Goal: Task Accomplishment & Management: Use online tool/utility

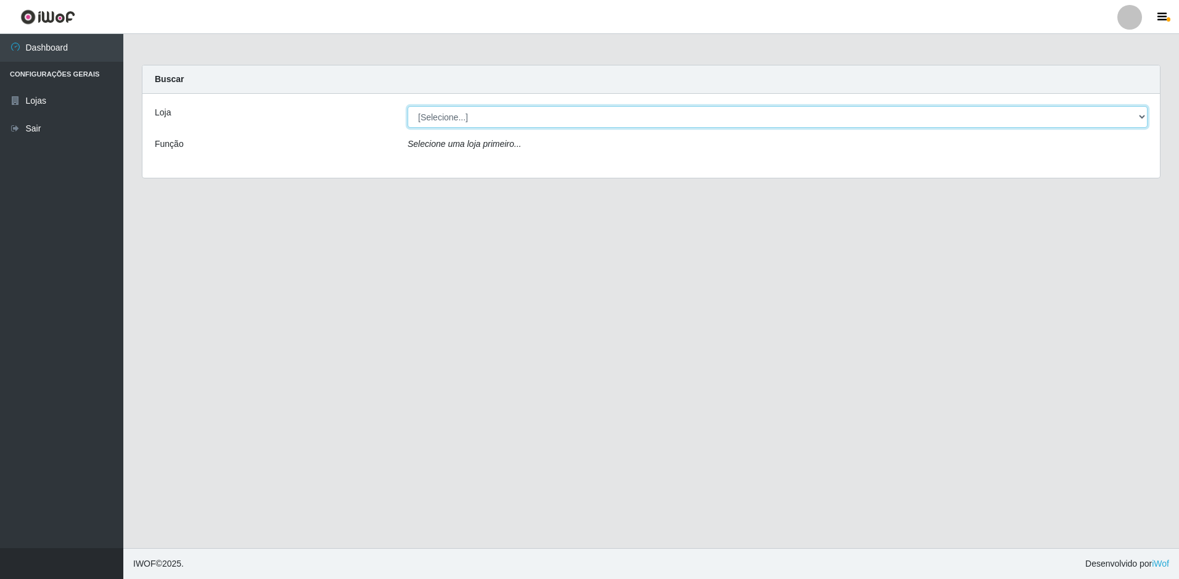
click at [532, 122] on select "[Selecione...] Extrabom - Loja 57 Anchieta" at bounding box center [778, 117] width 740 height 22
select select "470"
click at [408, 106] on select "[Selecione...] Extrabom - Loja 57 Anchieta" at bounding box center [778, 117] width 740 height 22
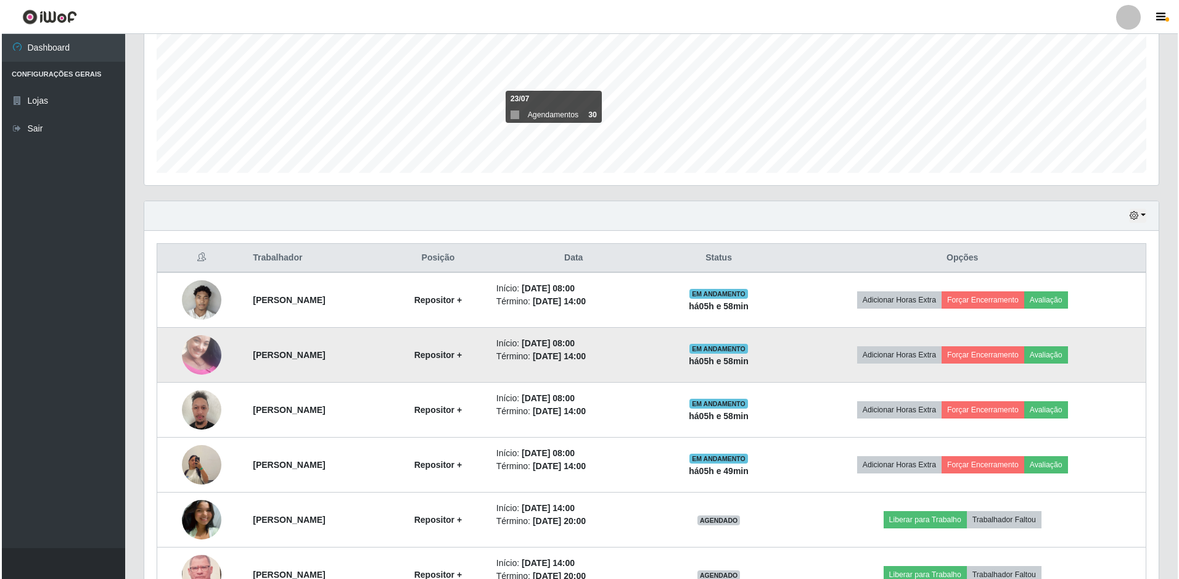
scroll to position [515, 0]
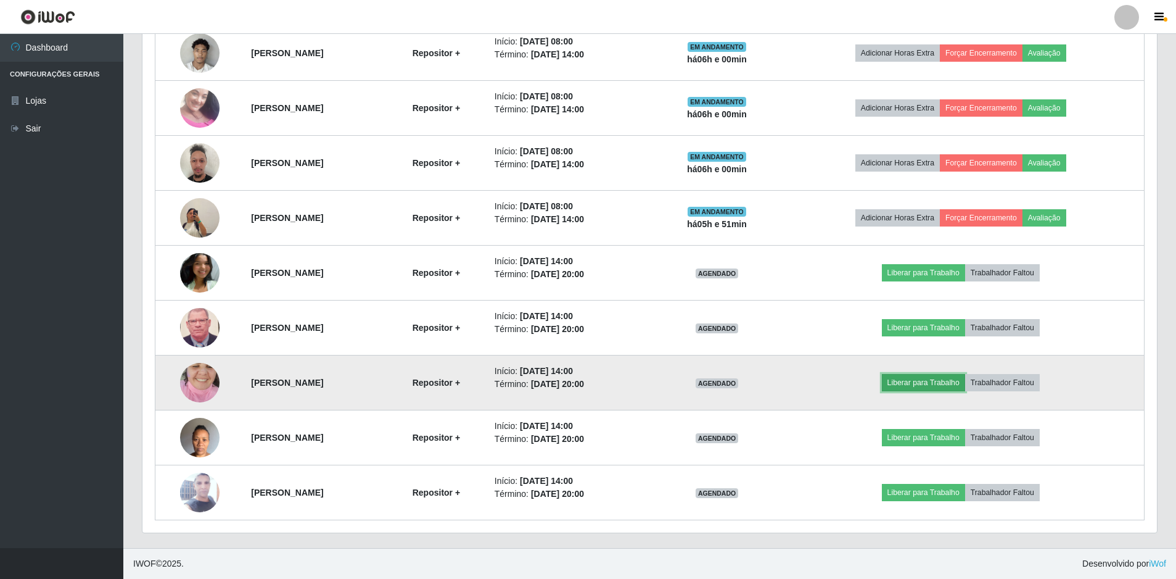
click at [945, 388] on button "Liberar para Trabalho" at bounding box center [923, 382] width 83 height 17
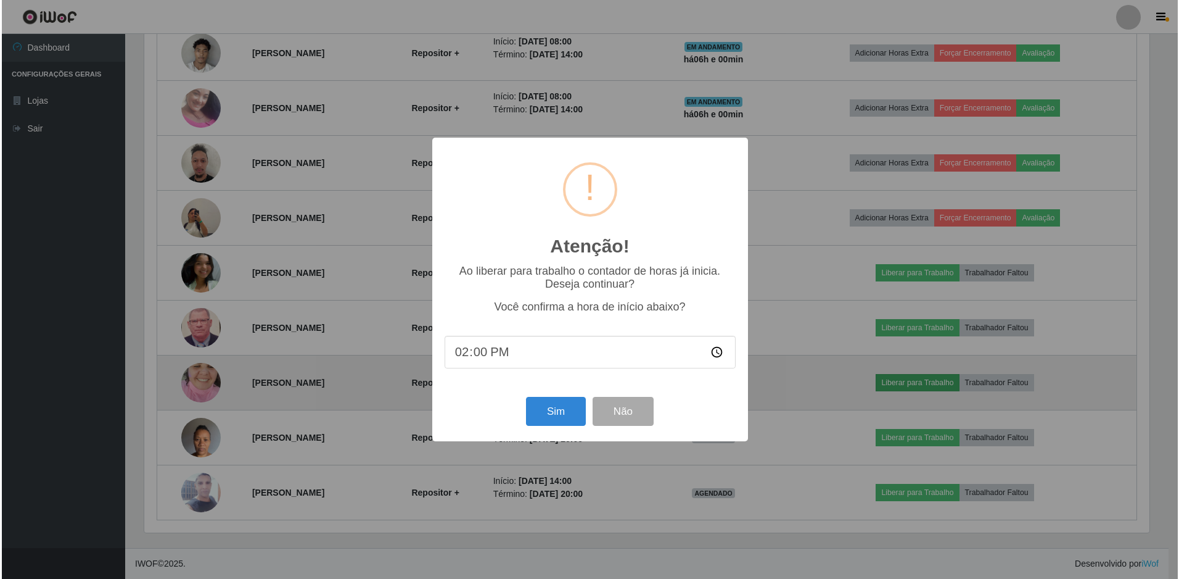
scroll to position [256, 1009]
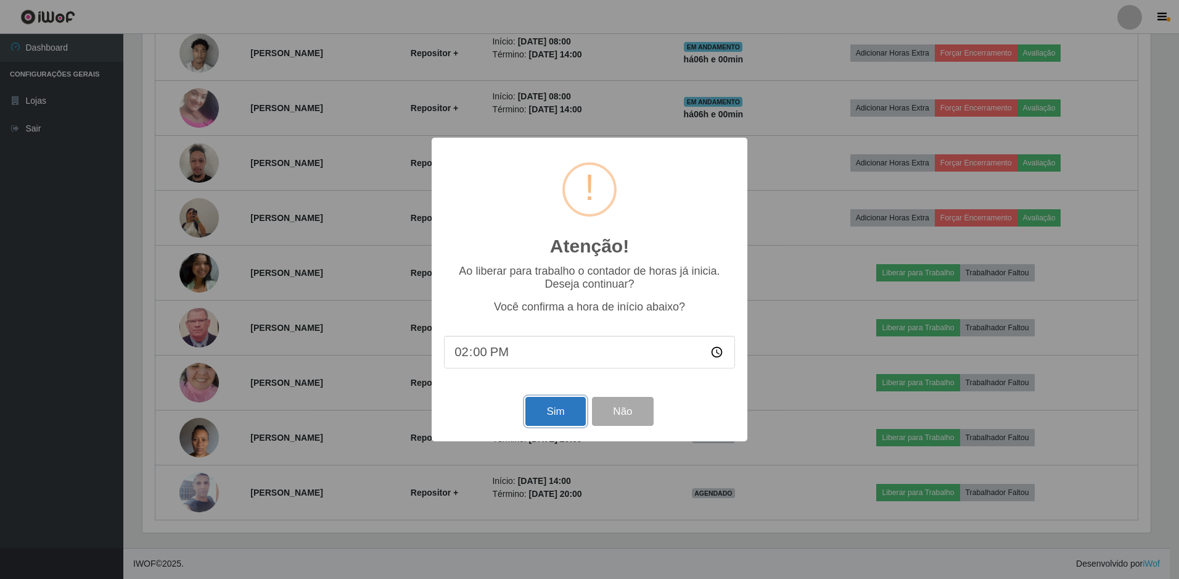
click at [573, 408] on button "Sim" at bounding box center [556, 411] width 60 height 29
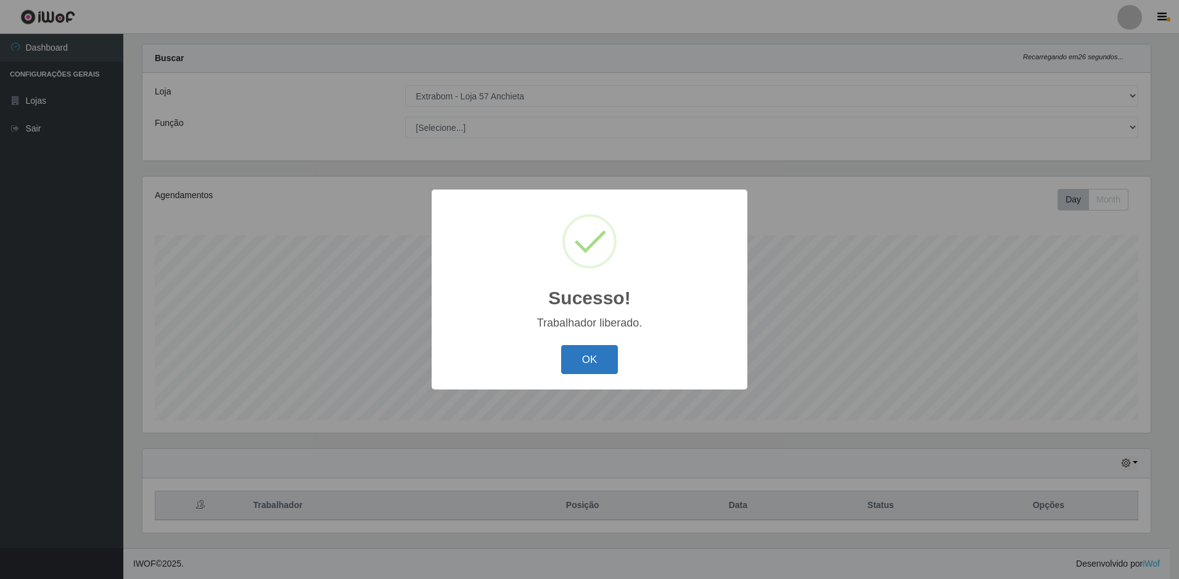
click at [580, 370] on button "OK" at bounding box center [589, 359] width 57 height 29
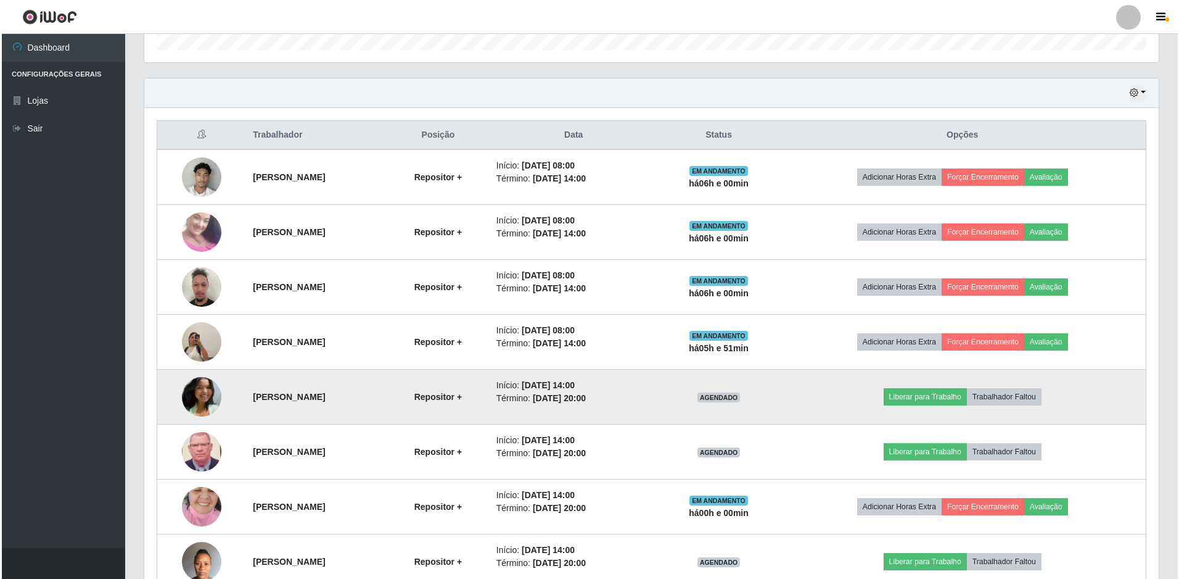
scroll to position [515, 0]
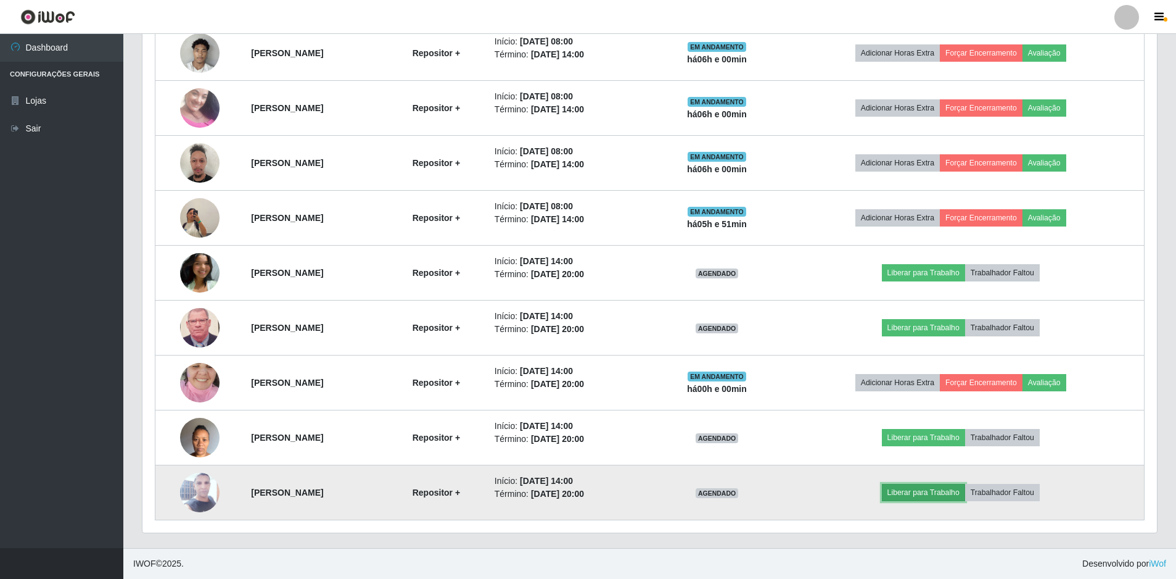
click at [948, 500] on button "Liberar para Trabalho" at bounding box center [923, 492] width 83 height 17
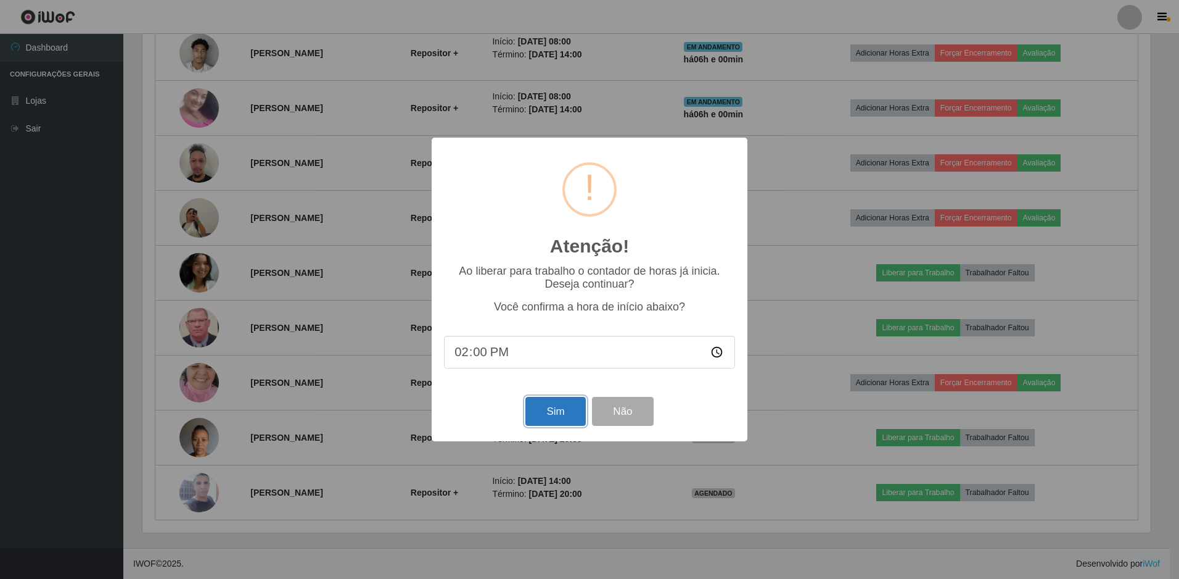
click at [558, 416] on button "Sim" at bounding box center [556, 411] width 60 height 29
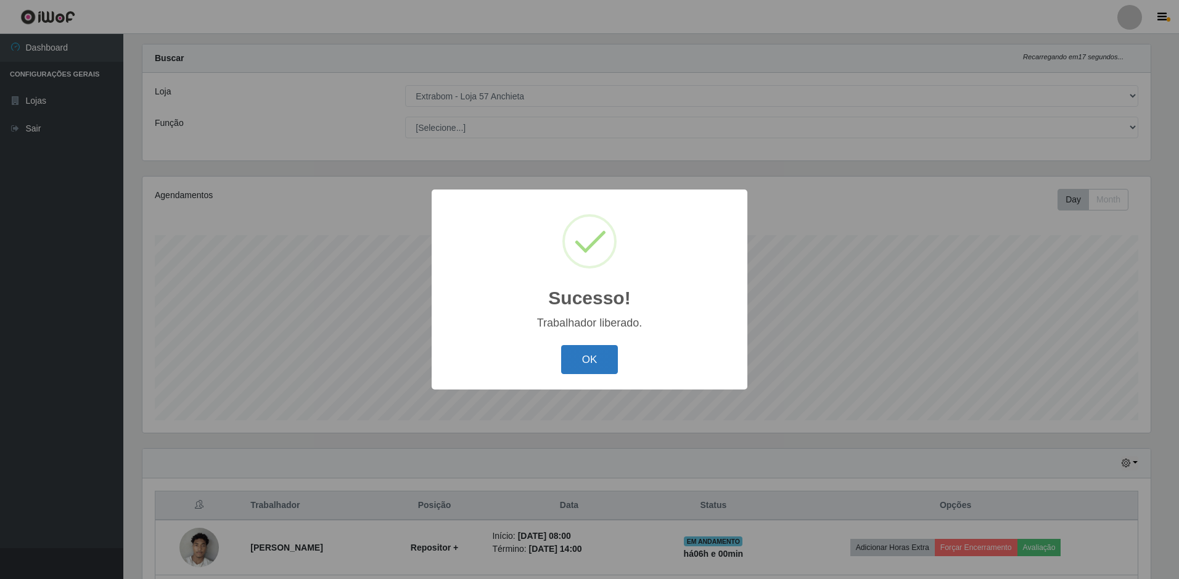
click at [583, 362] on button "OK" at bounding box center [589, 359] width 57 height 29
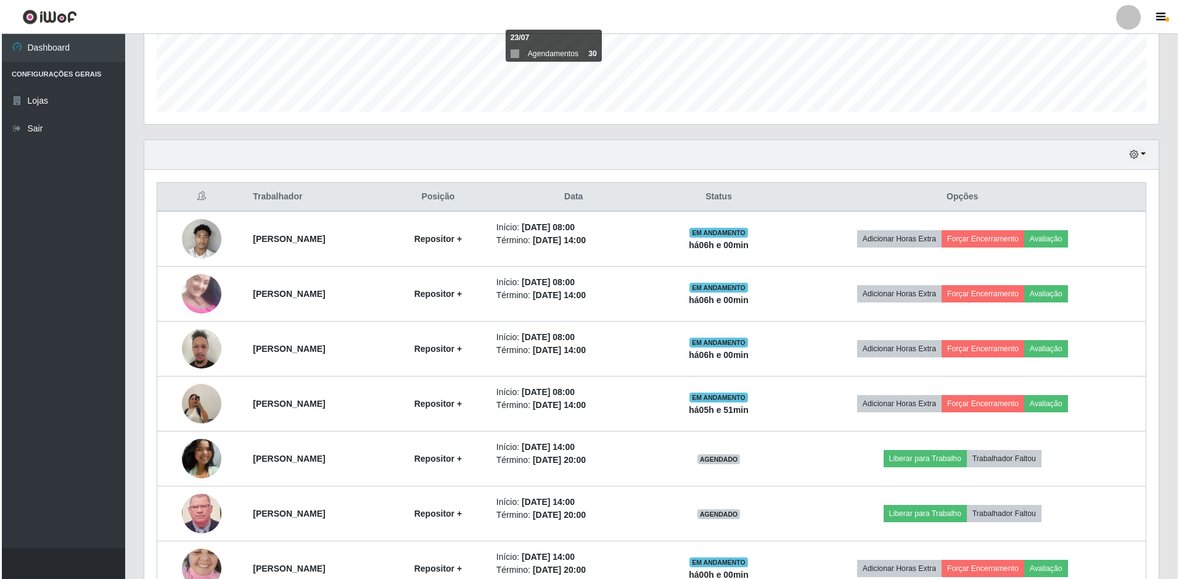
scroll to position [515, 0]
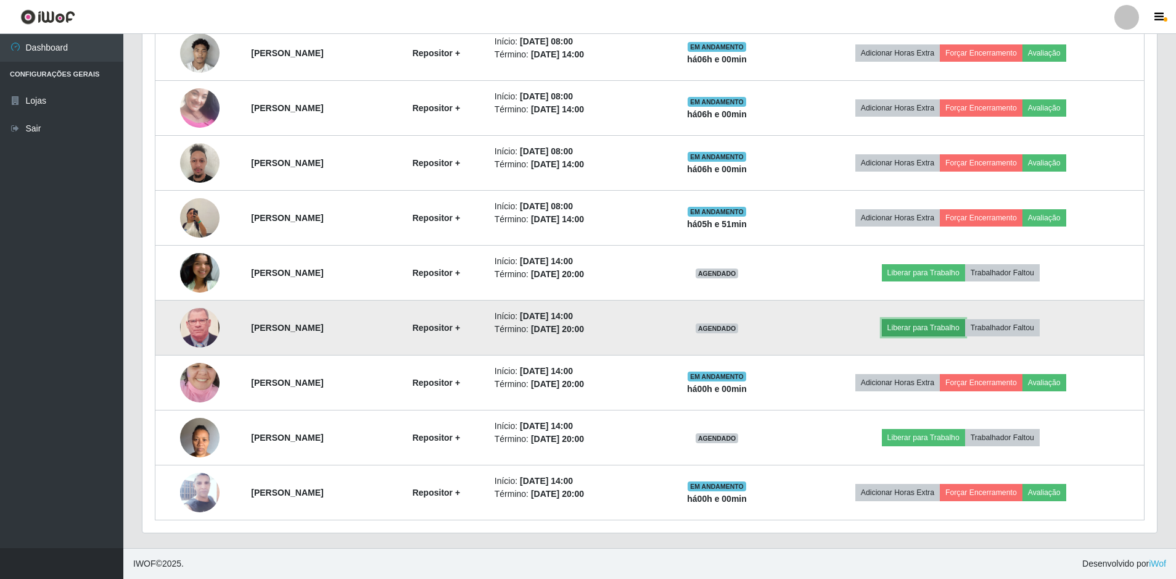
click at [943, 331] on button "Liberar para Trabalho" at bounding box center [923, 327] width 83 height 17
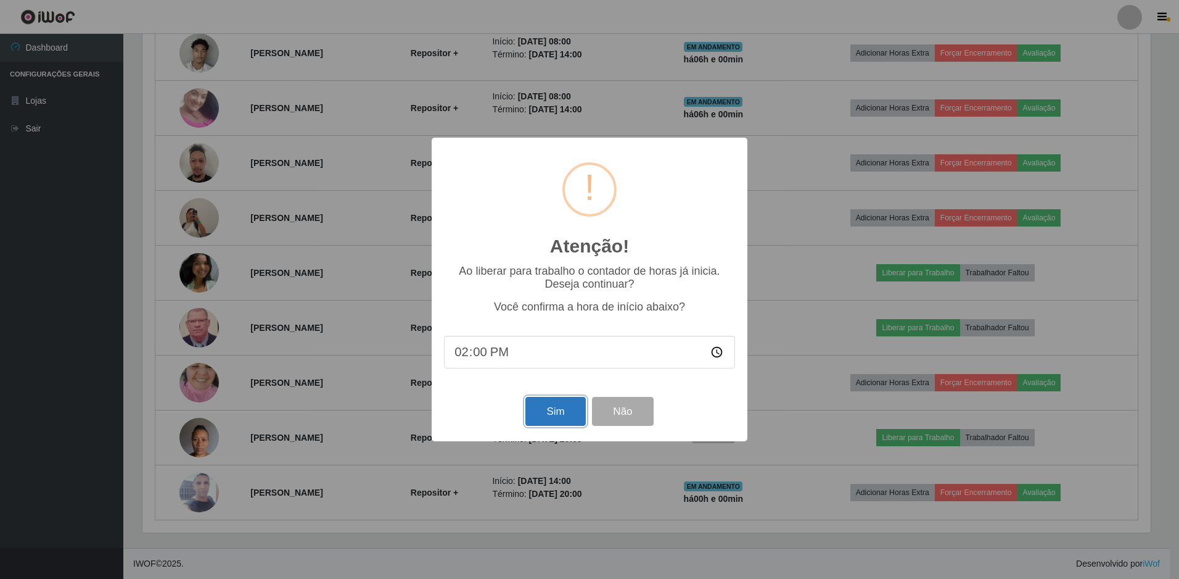
click at [554, 413] on button "Sim" at bounding box center [556, 411] width 60 height 29
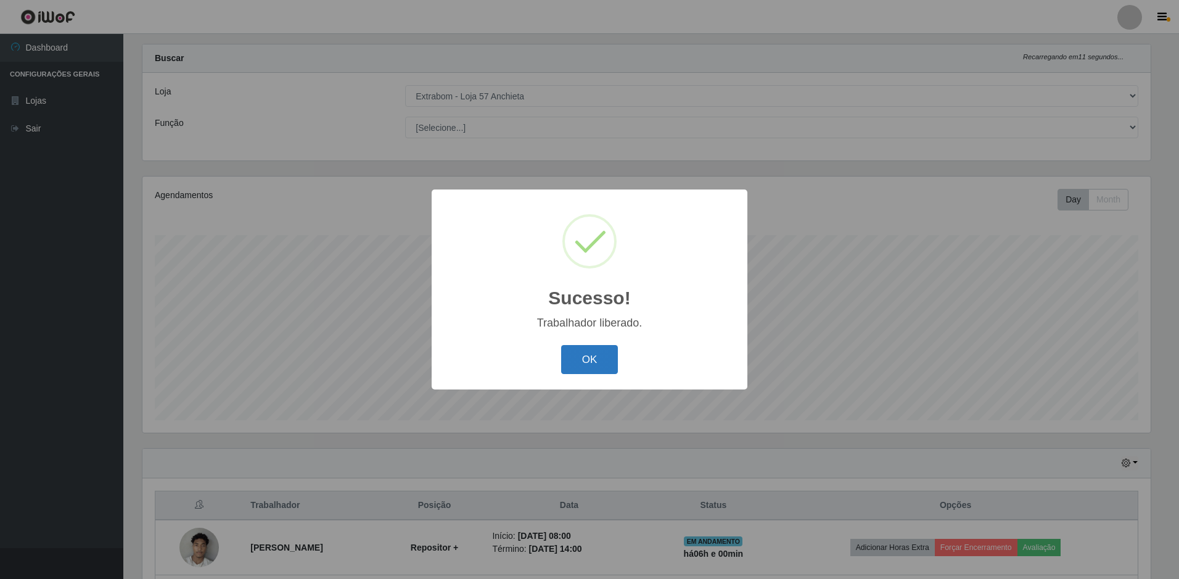
click at [602, 357] on button "OK" at bounding box center [589, 359] width 57 height 29
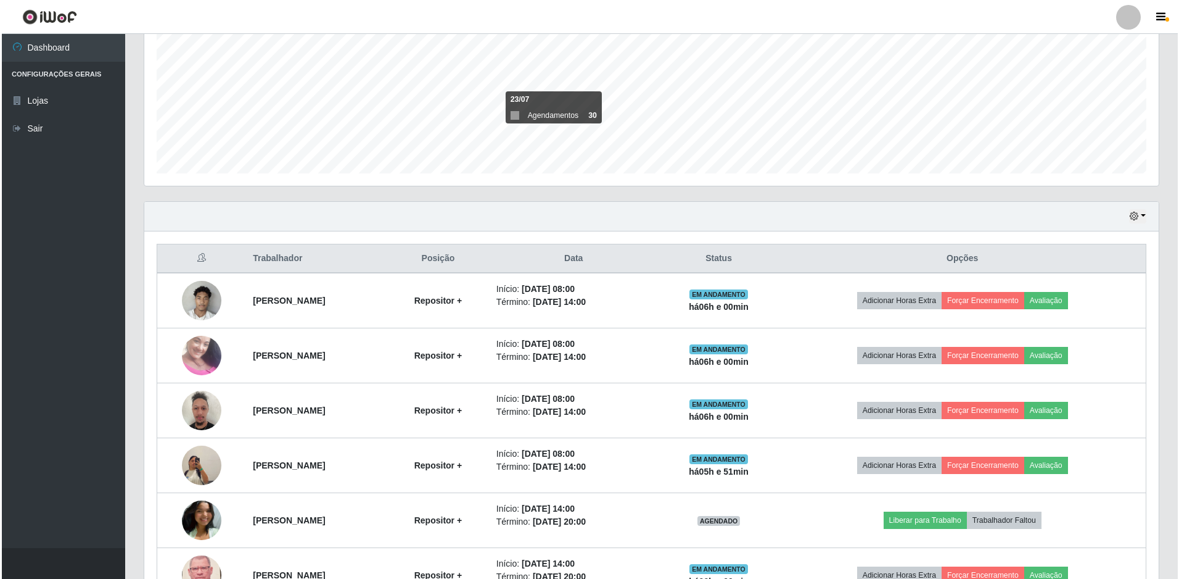
scroll to position [329, 0]
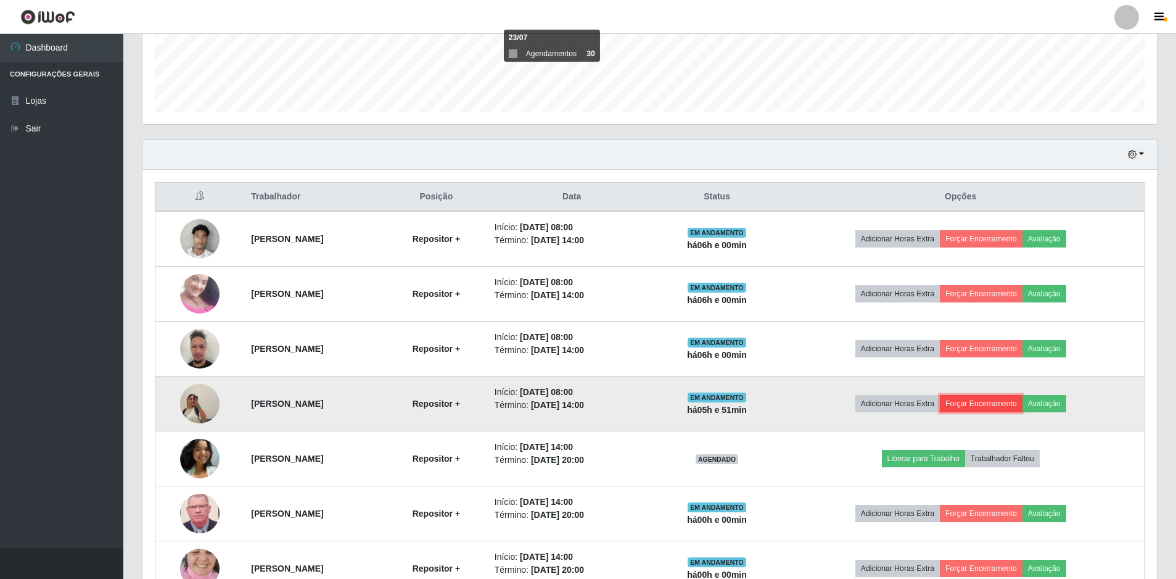
click at [986, 403] on button "Forçar Encerramento" at bounding box center [981, 403] width 83 height 17
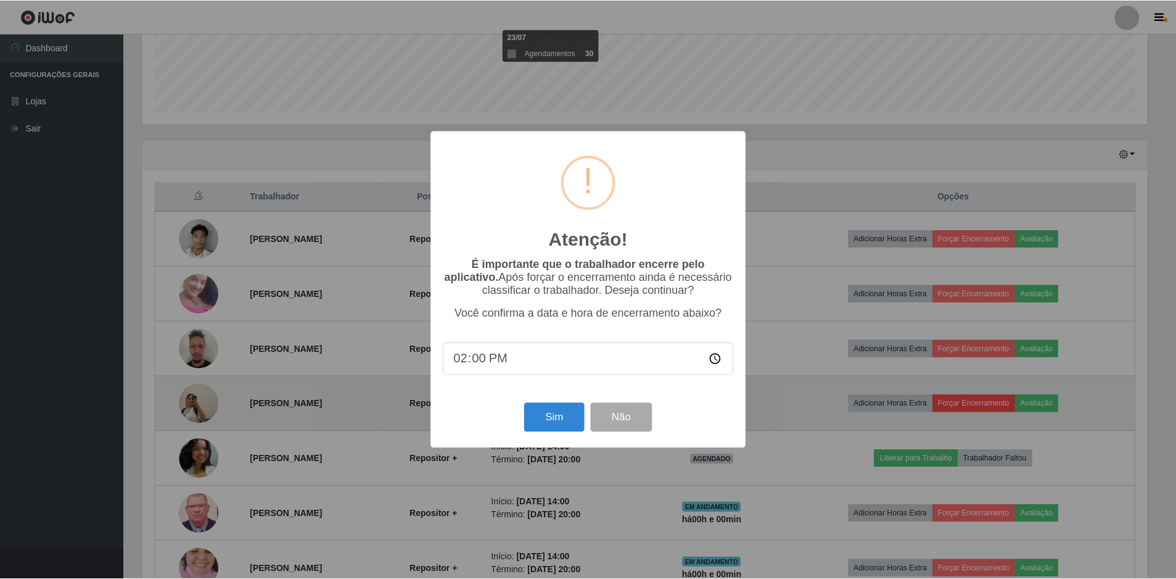
scroll to position [256, 1009]
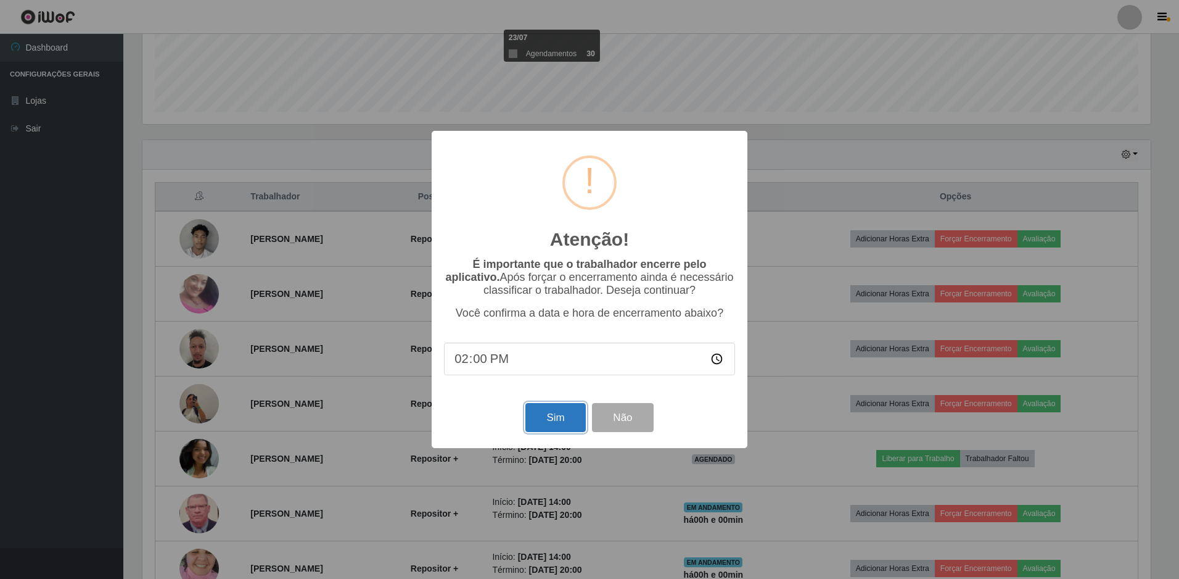
click at [551, 422] on button "Sim" at bounding box center [556, 417] width 60 height 29
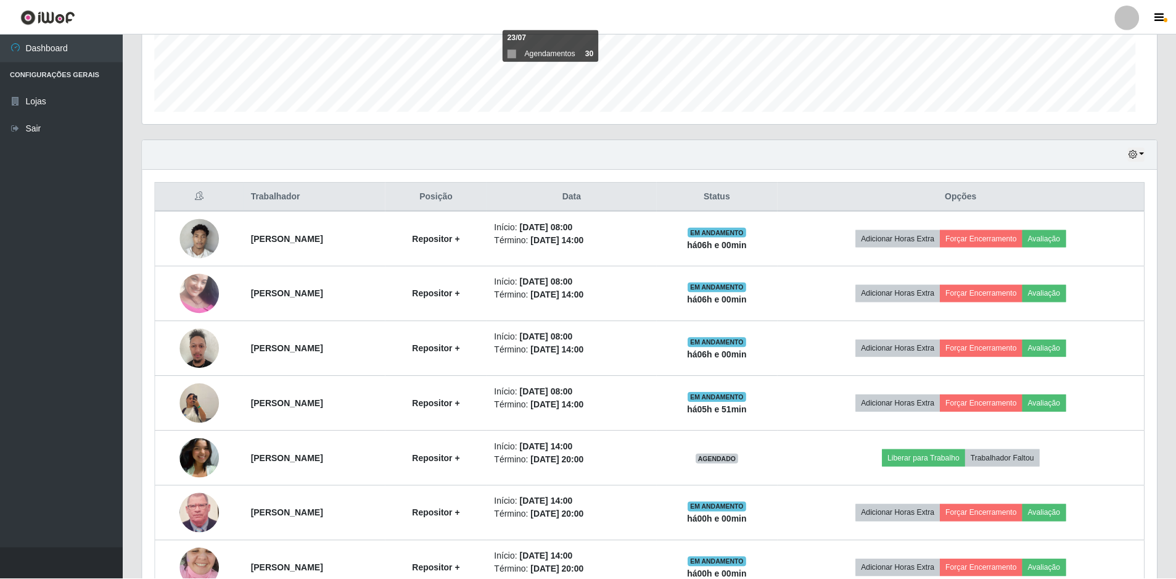
scroll to position [0, 0]
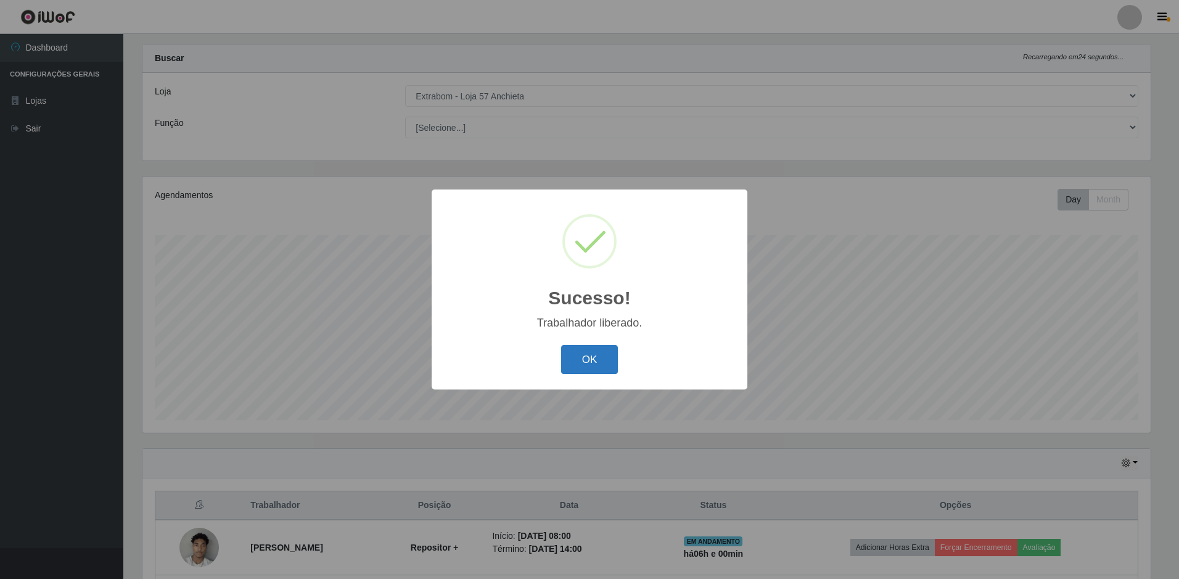
click at [602, 354] on button "OK" at bounding box center [589, 359] width 57 height 29
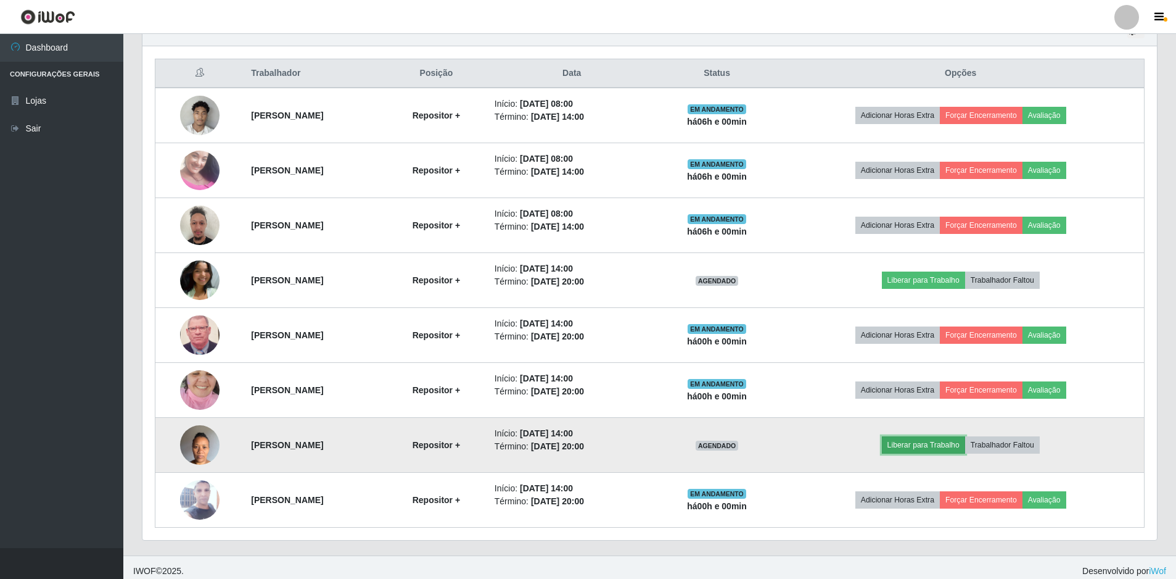
click at [925, 450] on button "Liberar para Trabalho" at bounding box center [923, 444] width 83 height 17
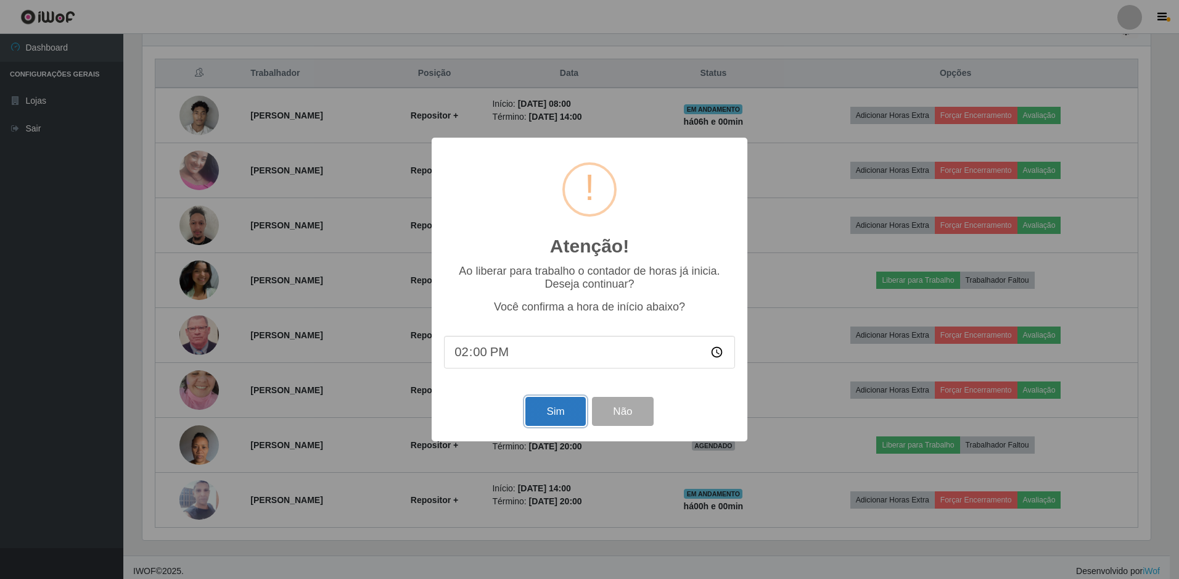
click at [559, 423] on button "Sim" at bounding box center [556, 411] width 60 height 29
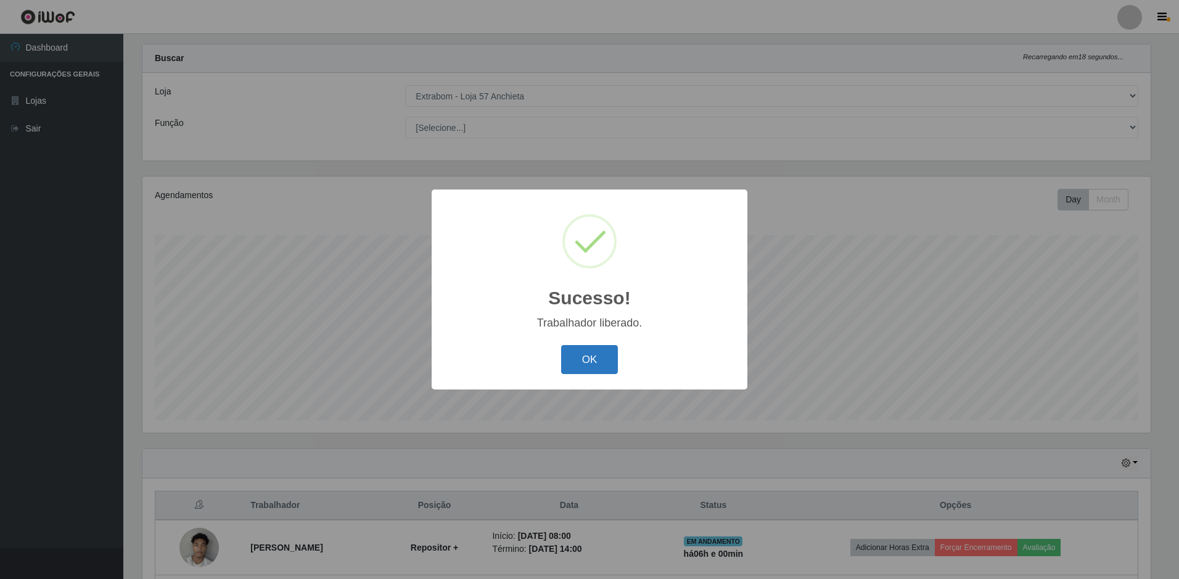
click at [588, 365] on button "OK" at bounding box center [589, 359] width 57 height 29
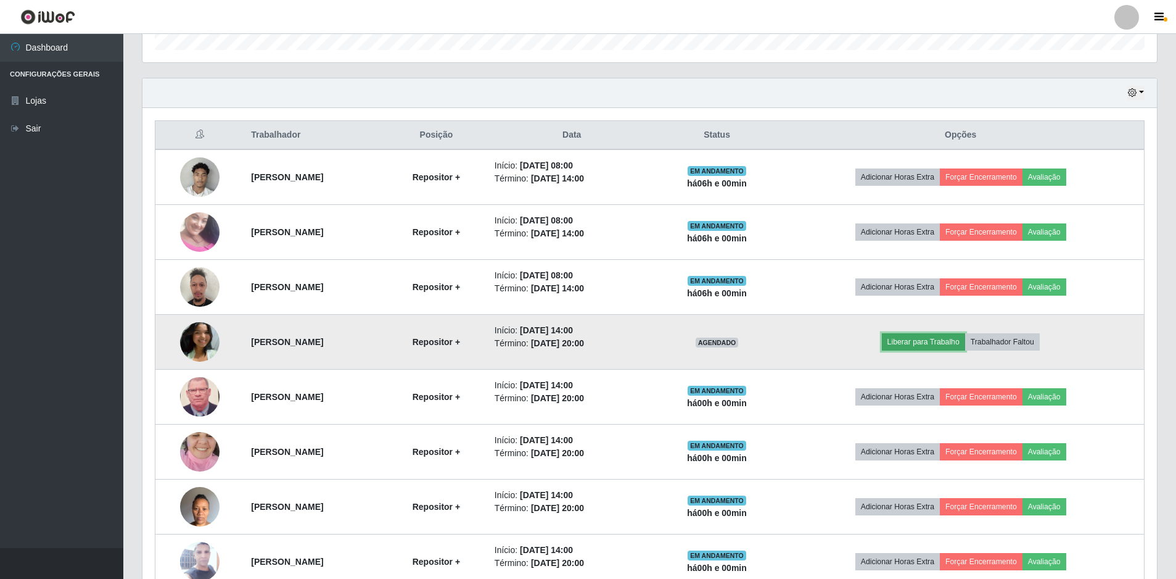
click at [943, 337] on button "Liberar para Trabalho" at bounding box center [923, 341] width 83 height 17
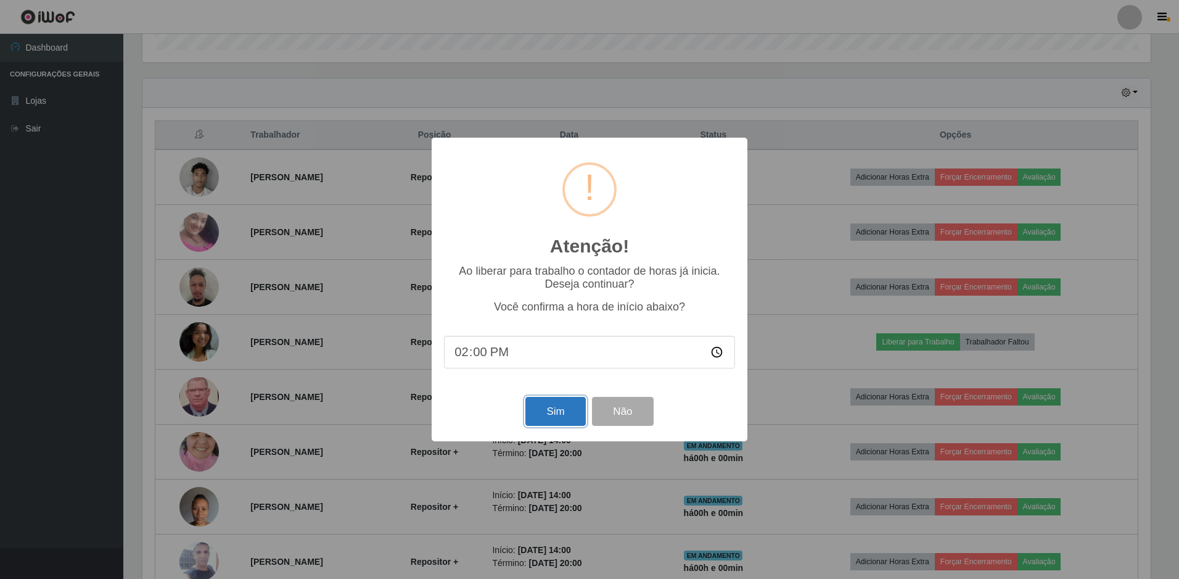
click at [566, 426] on button "Sim" at bounding box center [556, 411] width 60 height 29
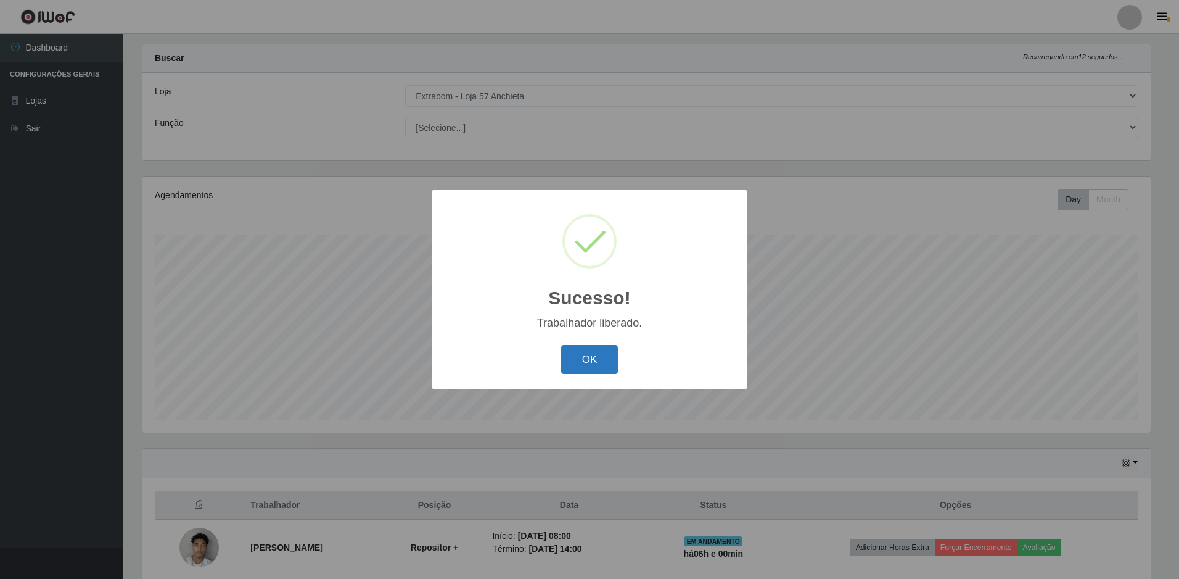
click at [580, 363] on button "OK" at bounding box center [589, 359] width 57 height 29
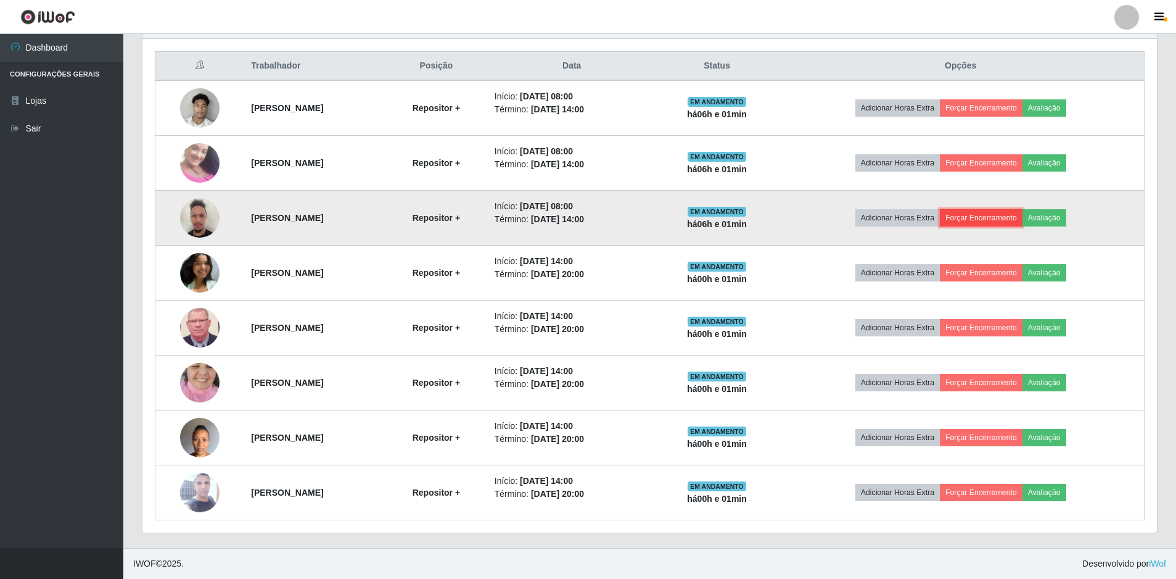
click at [986, 220] on button "Forçar Encerramento" at bounding box center [981, 217] width 83 height 17
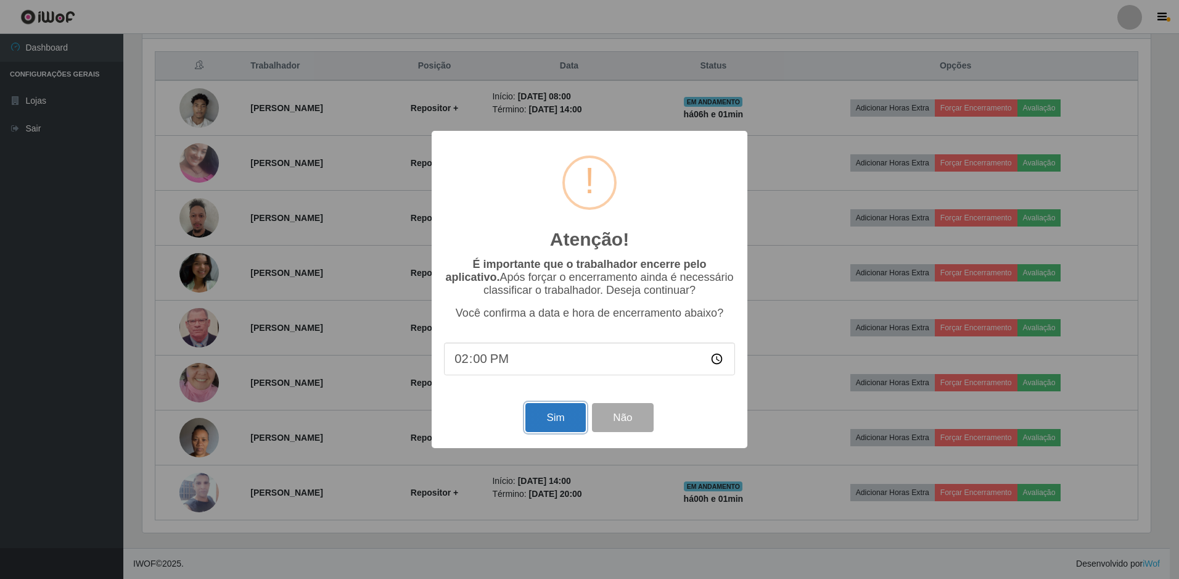
click at [556, 419] on button "Sim" at bounding box center [556, 417] width 60 height 29
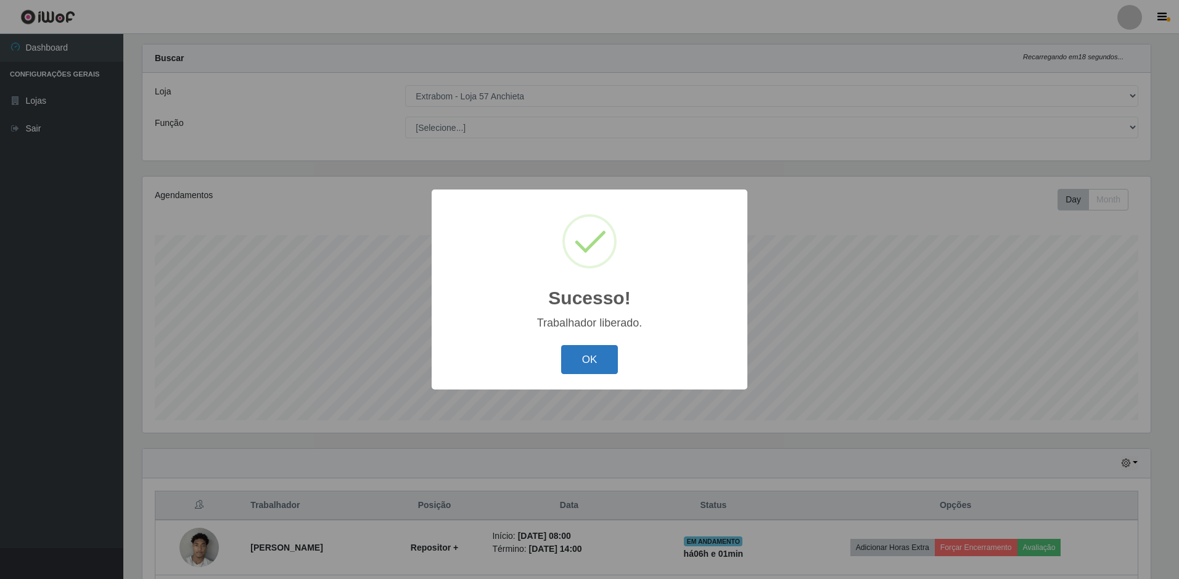
click at [588, 365] on button "OK" at bounding box center [589, 359] width 57 height 29
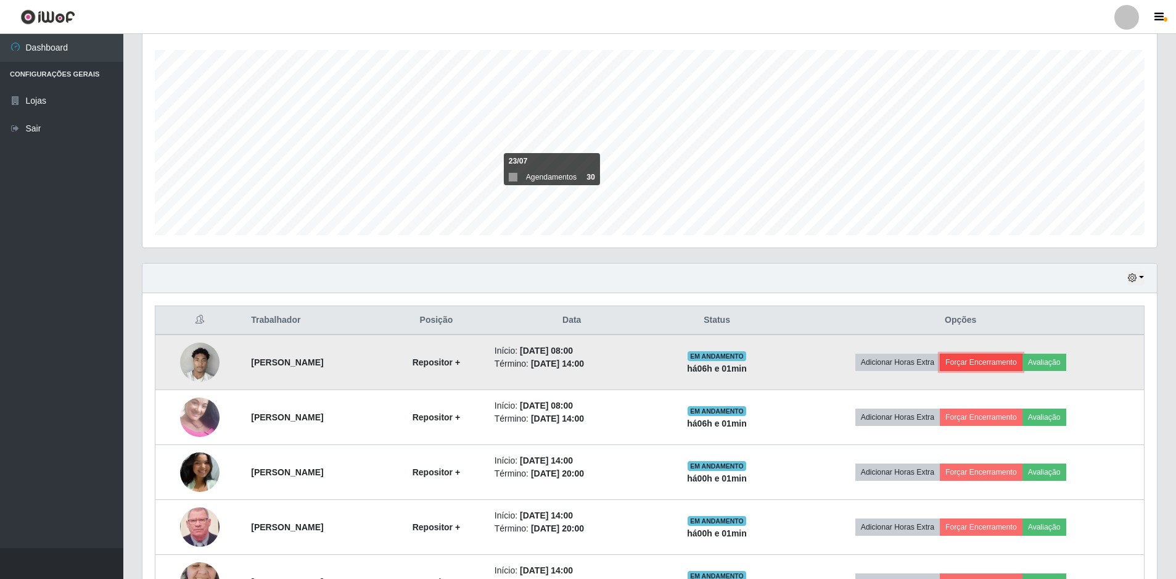
click at [1001, 364] on button "Forçar Encerramento" at bounding box center [981, 361] width 83 height 17
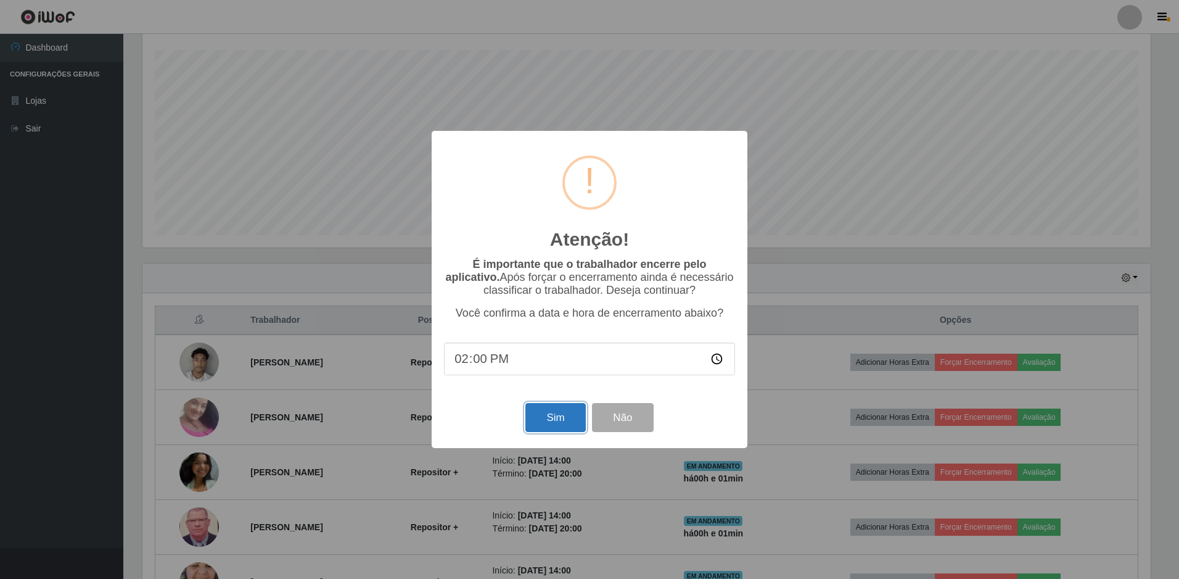
click at [559, 424] on button "Sim" at bounding box center [556, 417] width 60 height 29
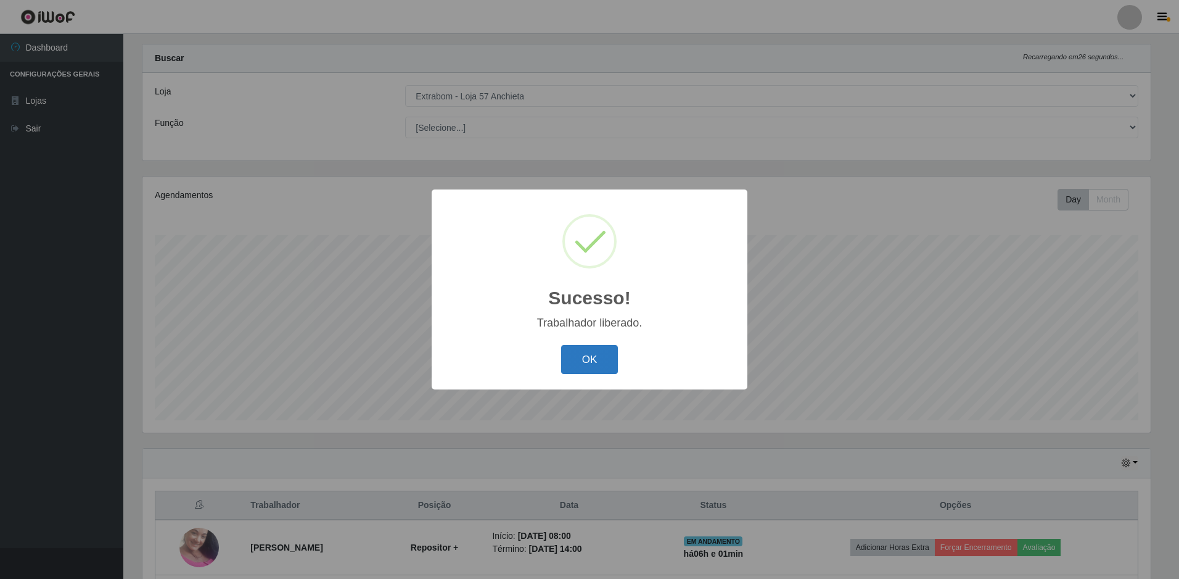
click at [585, 368] on button "OK" at bounding box center [589, 359] width 57 height 29
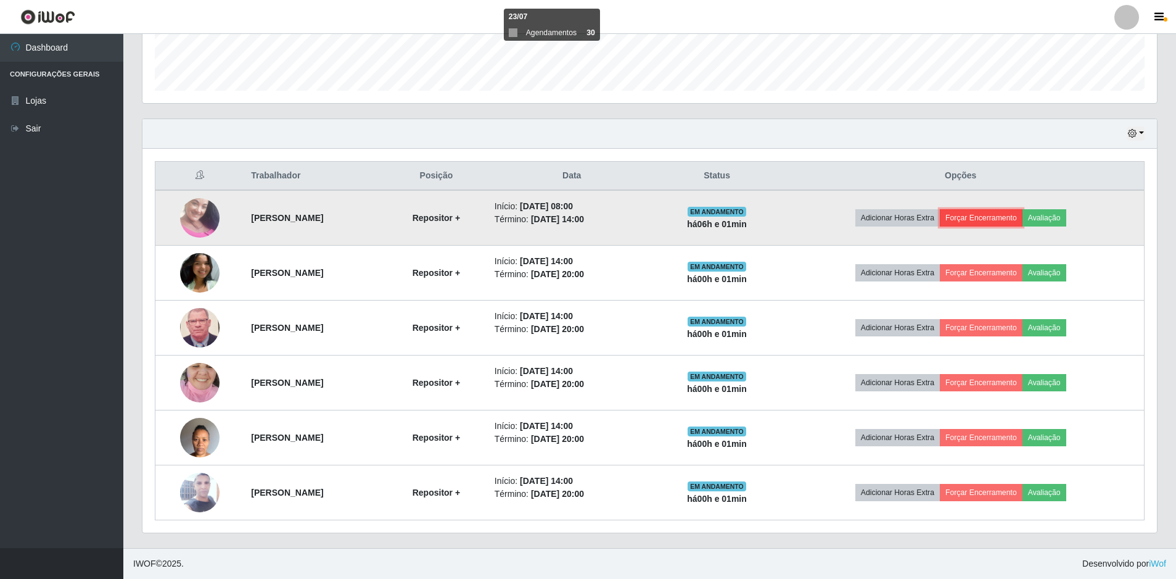
click at [991, 226] on button "Forçar Encerramento" at bounding box center [981, 217] width 83 height 17
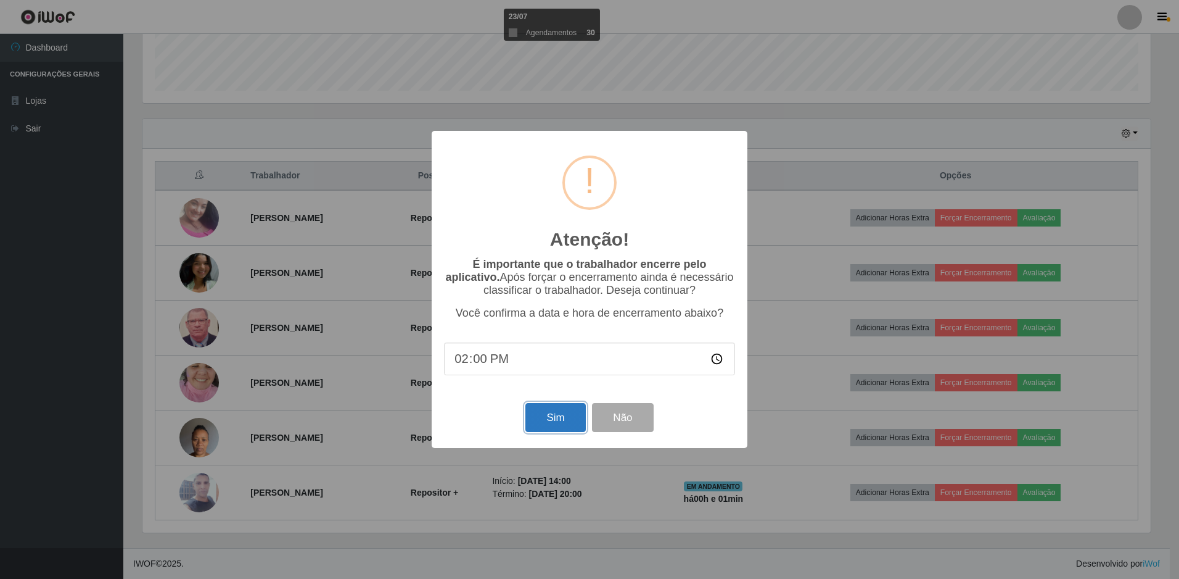
click at [561, 423] on button "Sim" at bounding box center [556, 417] width 60 height 29
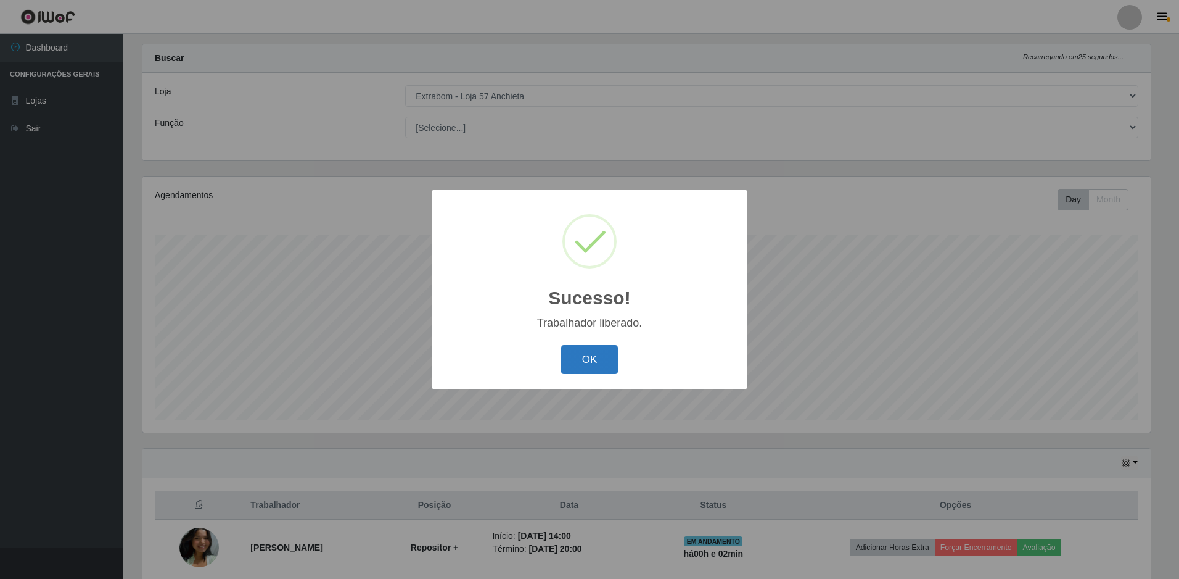
click at [600, 364] on button "OK" at bounding box center [589, 359] width 57 height 29
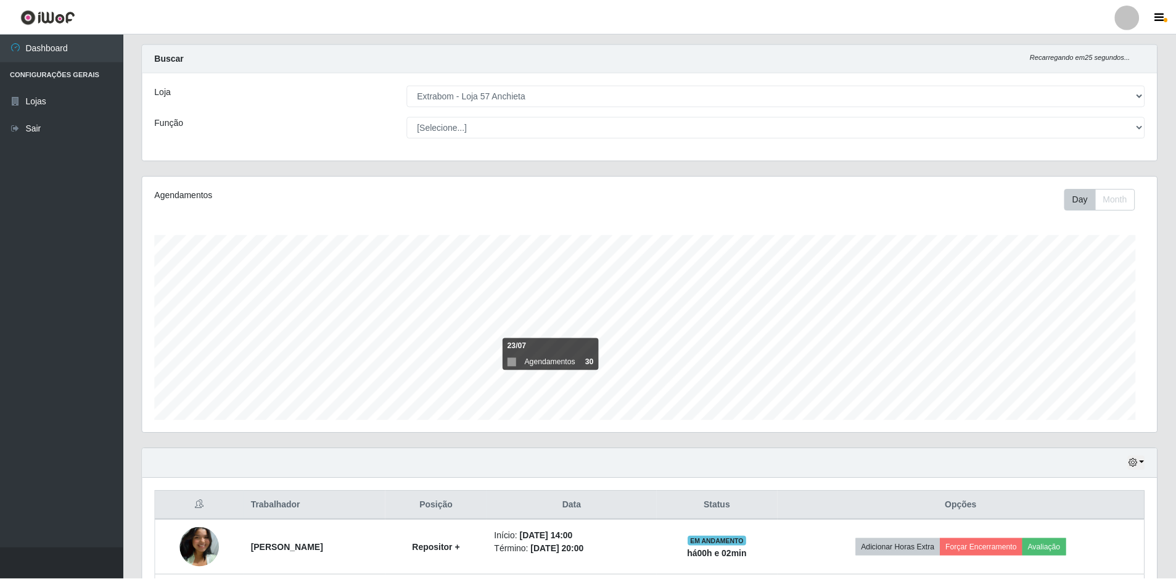
scroll to position [256, 1015]
